Goal: Check status: Check status

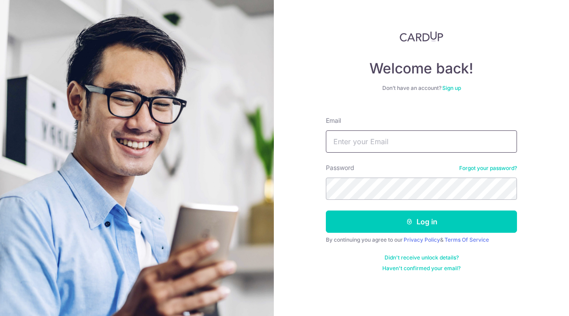
click at [360, 141] on input "Email" at bounding box center [421, 141] width 191 height 22
type input "[EMAIL_ADDRESS][DOMAIN_NAME]"
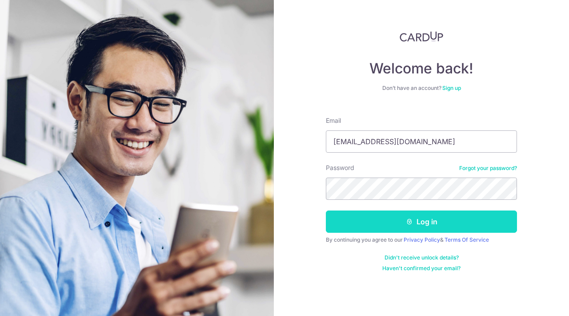
click at [383, 217] on button "Log in" at bounding box center [421, 221] width 191 height 22
click at [399, 221] on button "Log in" at bounding box center [421, 221] width 191 height 22
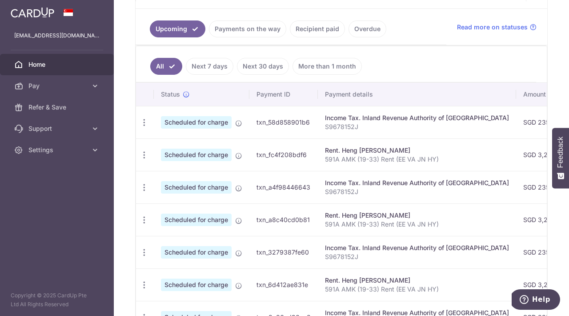
scroll to position [198, 0]
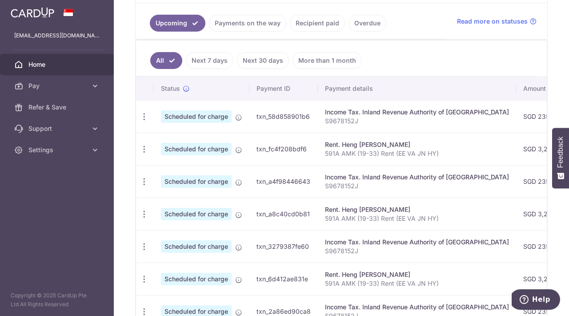
click at [331, 24] on link "Recipient paid" at bounding box center [317, 23] width 55 height 17
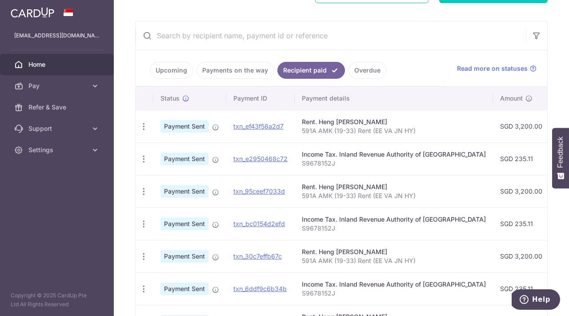
scroll to position [333, 0]
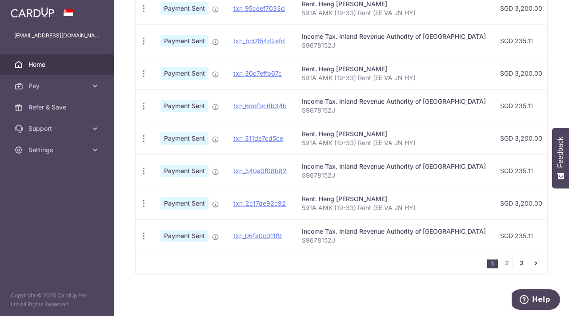
click at [521, 266] on link "3" at bounding box center [521, 262] width 11 height 11
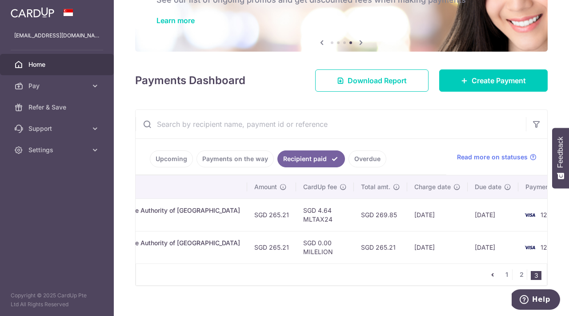
scroll to position [68, 0]
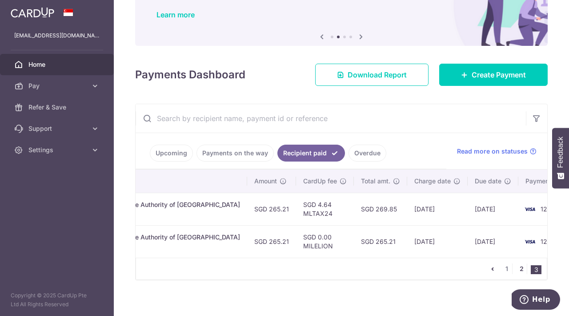
click at [519, 271] on link "2" at bounding box center [521, 268] width 11 height 11
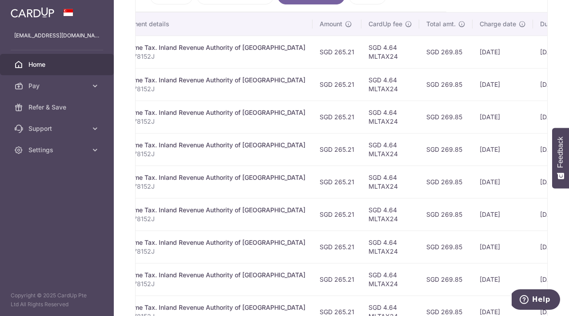
scroll to position [334, 0]
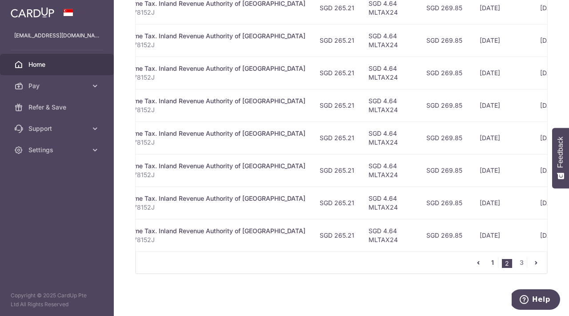
click at [491, 265] on link "1" at bounding box center [492, 262] width 11 height 11
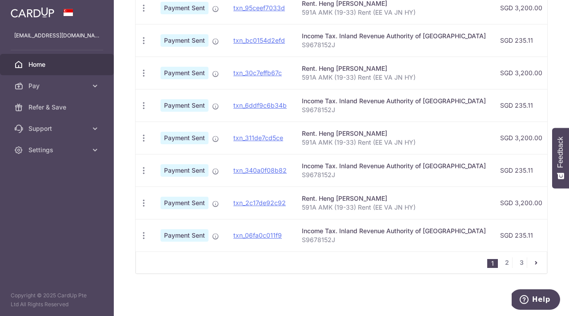
drag, startPoint x: 369, startPoint y: 254, endPoint x: 421, endPoint y: 253, distance: 52.4
click at [421, 253] on div "Status Payment ID Payment details Amount CardUp fee Total amt. Charge date Due …" at bounding box center [341, 89] width 411 height 370
click at [378, 262] on div "1 2 3" at bounding box center [341, 262] width 411 height 22
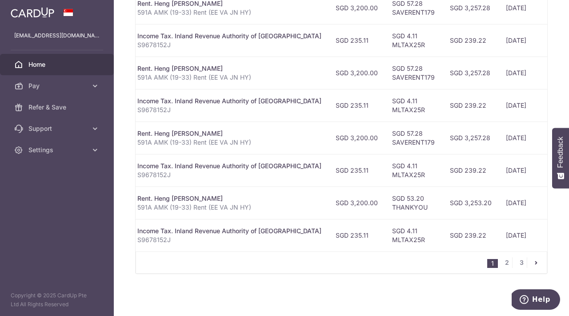
scroll to position [0, 164]
click at [502, 264] on link "2" at bounding box center [506, 262] width 11 height 11
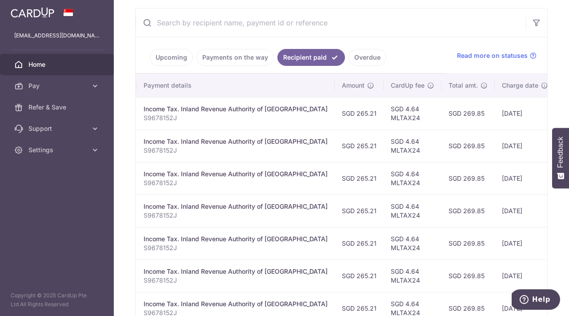
scroll to position [72, 0]
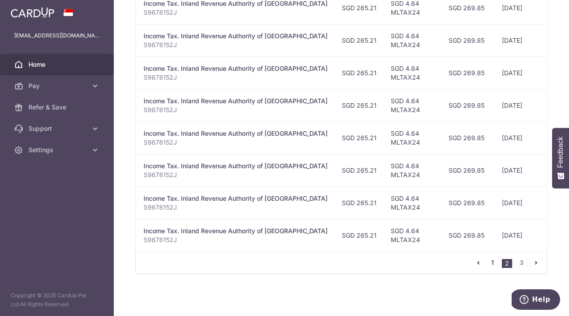
click at [493, 261] on link "1" at bounding box center [492, 262] width 11 height 11
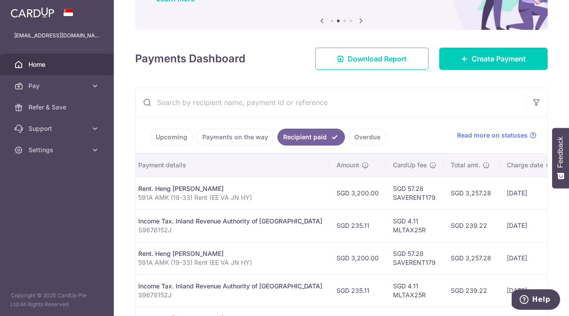
scroll to position [0, 0]
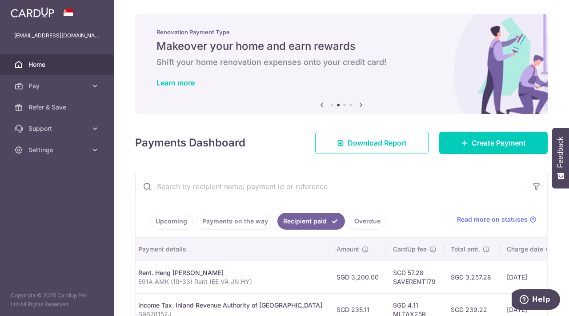
click at [193, 218] on li "Payments on the way" at bounding box center [233, 220] width 81 height 17
click at [180, 221] on link "Upcoming" at bounding box center [171, 220] width 43 height 17
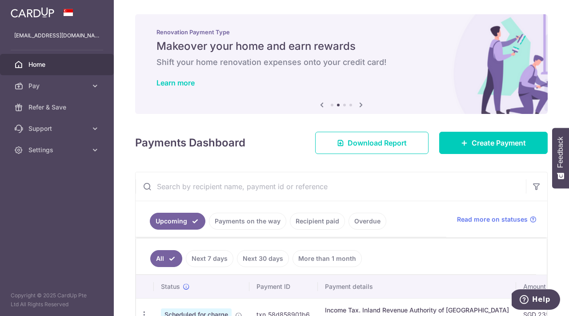
click at [313, 220] on link "Recipient paid" at bounding box center [317, 220] width 55 height 17
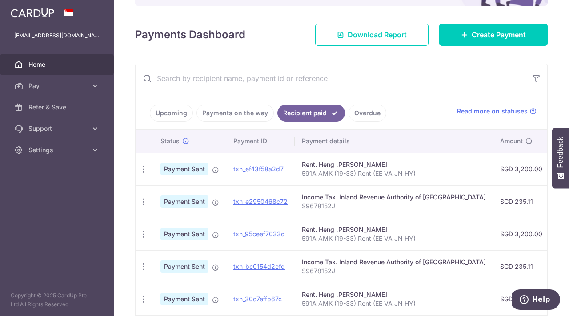
scroll to position [139, 0]
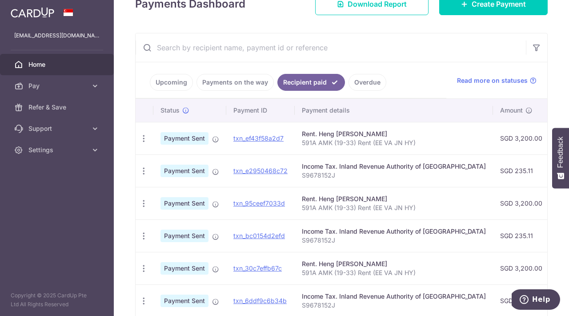
click at [250, 87] on link "Payments on the way" at bounding box center [234, 82] width 77 height 17
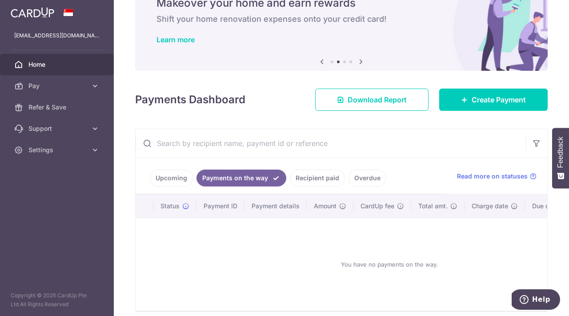
drag, startPoint x: 164, startPoint y: 176, endPoint x: 182, endPoint y: 176, distance: 17.8
click at [165, 176] on link "Upcoming" at bounding box center [171, 177] width 43 height 17
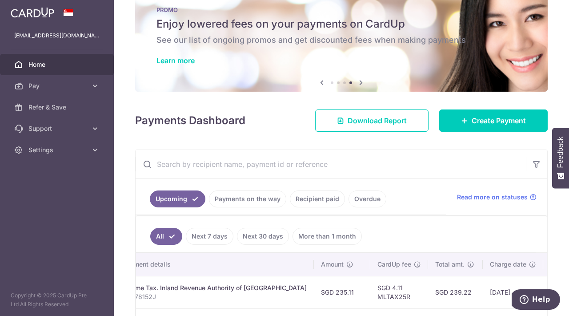
scroll to position [0, 0]
